Goal: Task Accomplishment & Management: Manage account settings

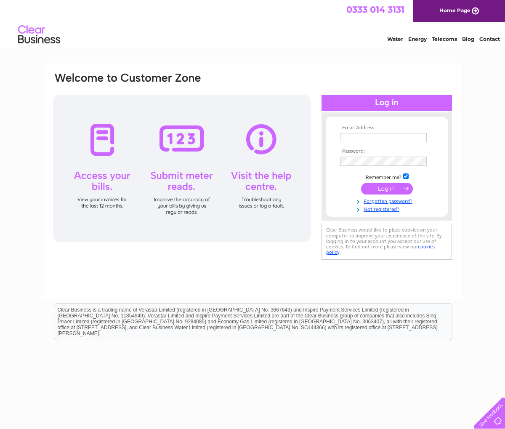
type input "accounts@jalnaconstruction.co.uk"
click at [378, 188] on input "submit" at bounding box center [387, 189] width 52 height 12
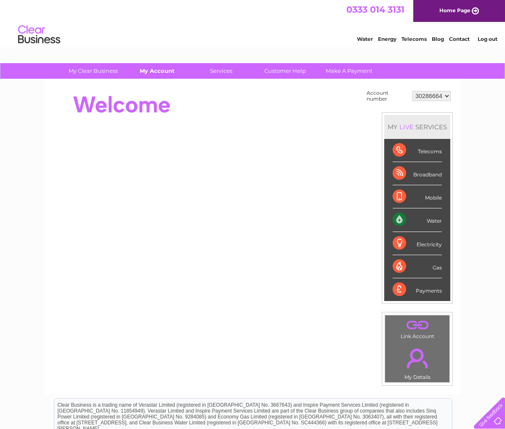
drag, startPoint x: 413, startPoint y: 222, endPoint x: 151, endPoint y: 73, distance: 301.3
click at [151, 73] on div "My Clear Business Login Details My Details My Preferences Link Account My Accou…" at bounding box center [252, 300] width 505 height 474
click at [399, 224] on div "Water" at bounding box center [416, 219] width 49 height 23
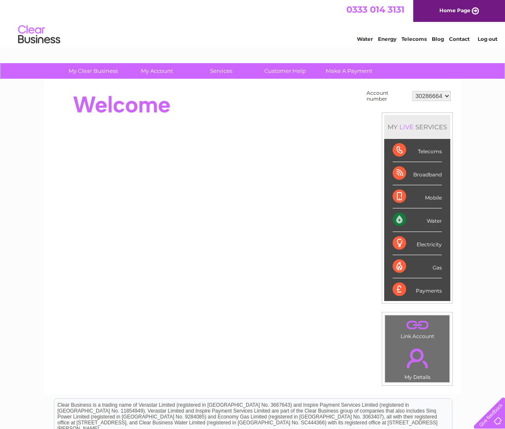
click at [438, 224] on div "Water" at bounding box center [416, 219] width 49 height 23
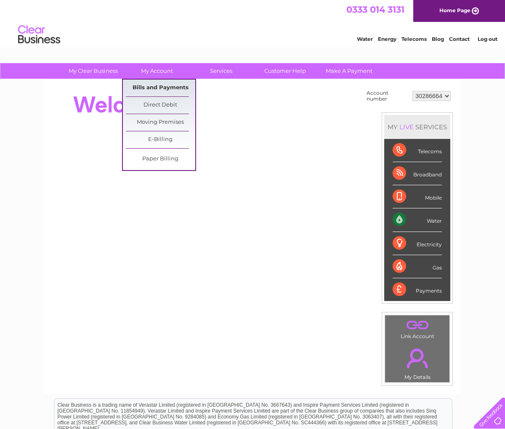
click at [160, 88] on link "Bills and Payments" at bounding box center [160, 87] width 69 height 17
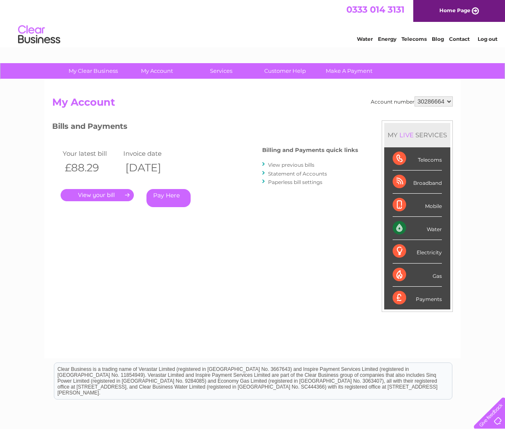
click at [85, 196] on link "." at bounding box center [97, 195] width 73 height 12
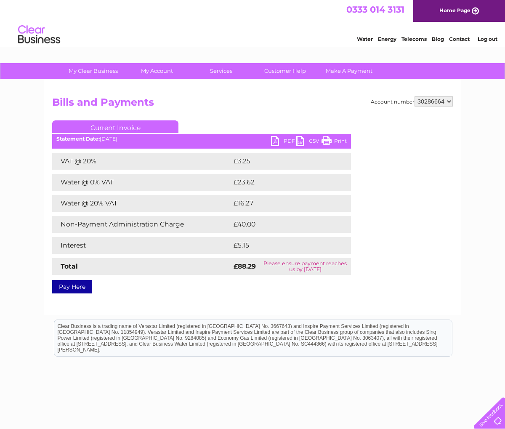
click at [274, 143] on link "PDF" at bounding box center [283, 142] width 25 height 12
